Goal: Find specific page/section: Find specific page/section

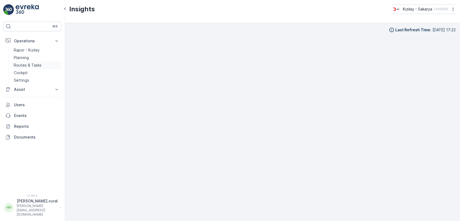
click at [33, 68] on link "Routes & Tasks" at bounding box center [37, 65] width 50 height 8
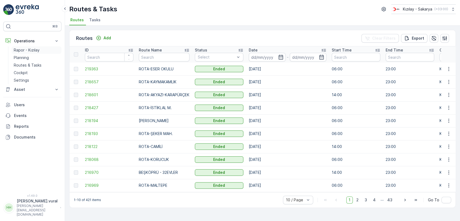
click at [29, 48] on p "Rapor - Kızılay" at bounding box center [27, 49] width 26 height 5
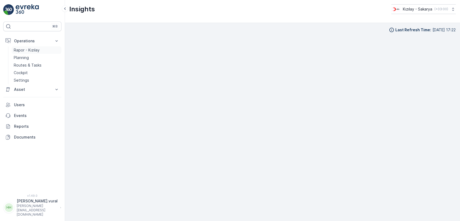
click at [41, 53] on link "Rapor - Kızılay" at bounding box center [37, 50] width 50 height 8
click at [40, 51] on link "Rapor - Kızılay" at bounding box center [37, 50] width 50 height 8
click at [21, 38] on p "Operations" at bounding box center [32, 40] width 37 height 5
click at [33, 64] on p "Routes & Tasks" at bounding box center [28, 64] width 28 height 5
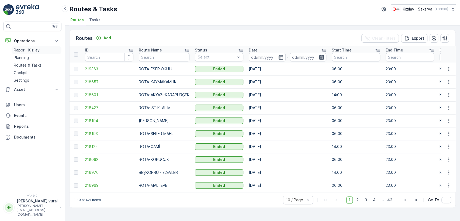
click at [27, 48] on p "Rapor - Kızılay" at bounding box center [27, 49] width 26 height 5
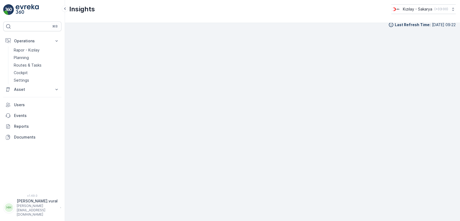
scroll to position [6, 0]
